Goal: Transaction & Acquisition: Purchase product/service

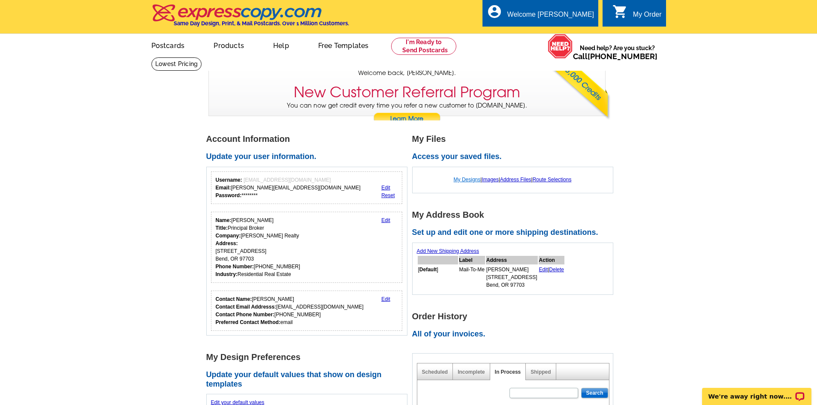
click at [454, 181] on link "My Designs" at bounding box center [467, 180] width 27 height 6
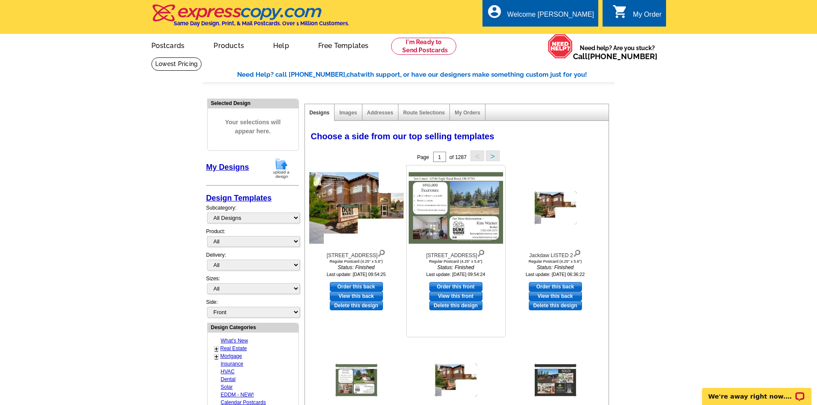
click at [457, 202] on img at bounding box center [456, 208] width 94 height 72
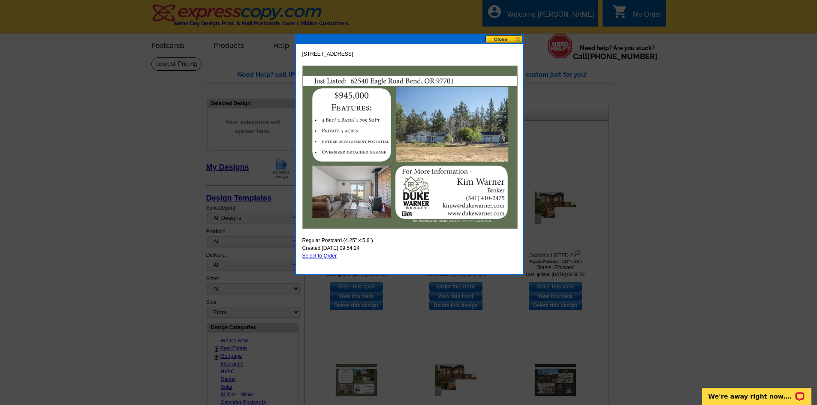
drag, startPoint x: 383, startPoint y: 90, endPoint x: 346, endPoint y: 144, distance: 65.4
click at [346, 144] on img at bounding box center [409, 147] width 215 height 163
click at [335, 258] on link "Select to Order" at bounding box center [319, 256] width 35 height 6
select select "1"
select select "back"
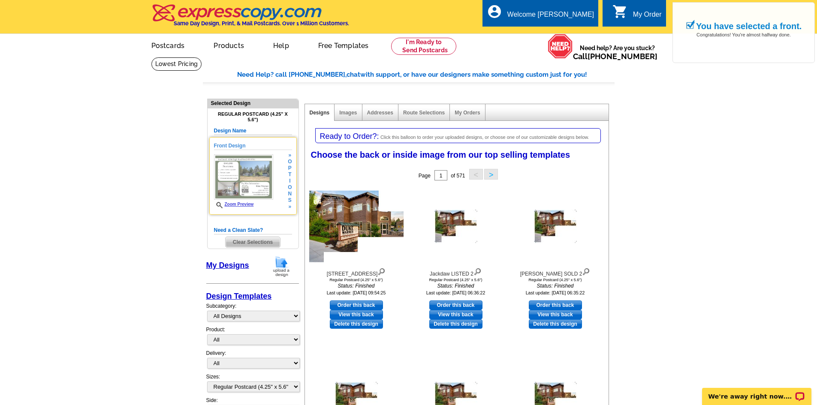
click at [245, 207] on link "Zoom Preview" at bounding box center [234, 204] width 40 height 5
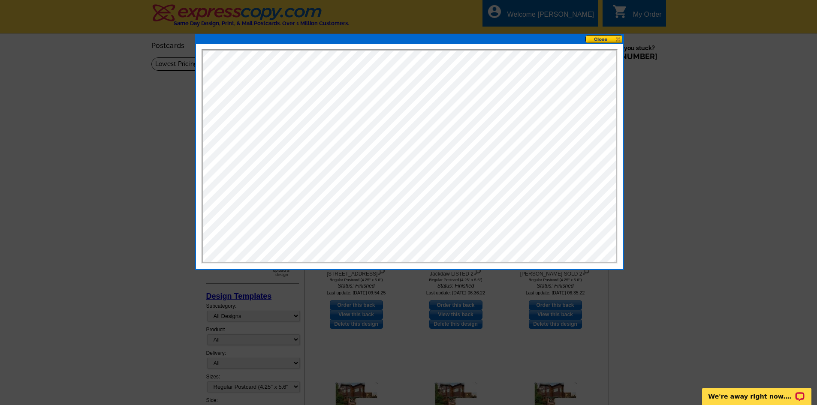
click at [608, 37] on button at bounding box center [604, 39] width 38 height 8
